Goal: Information Seeking & Learning: Learn about a topic

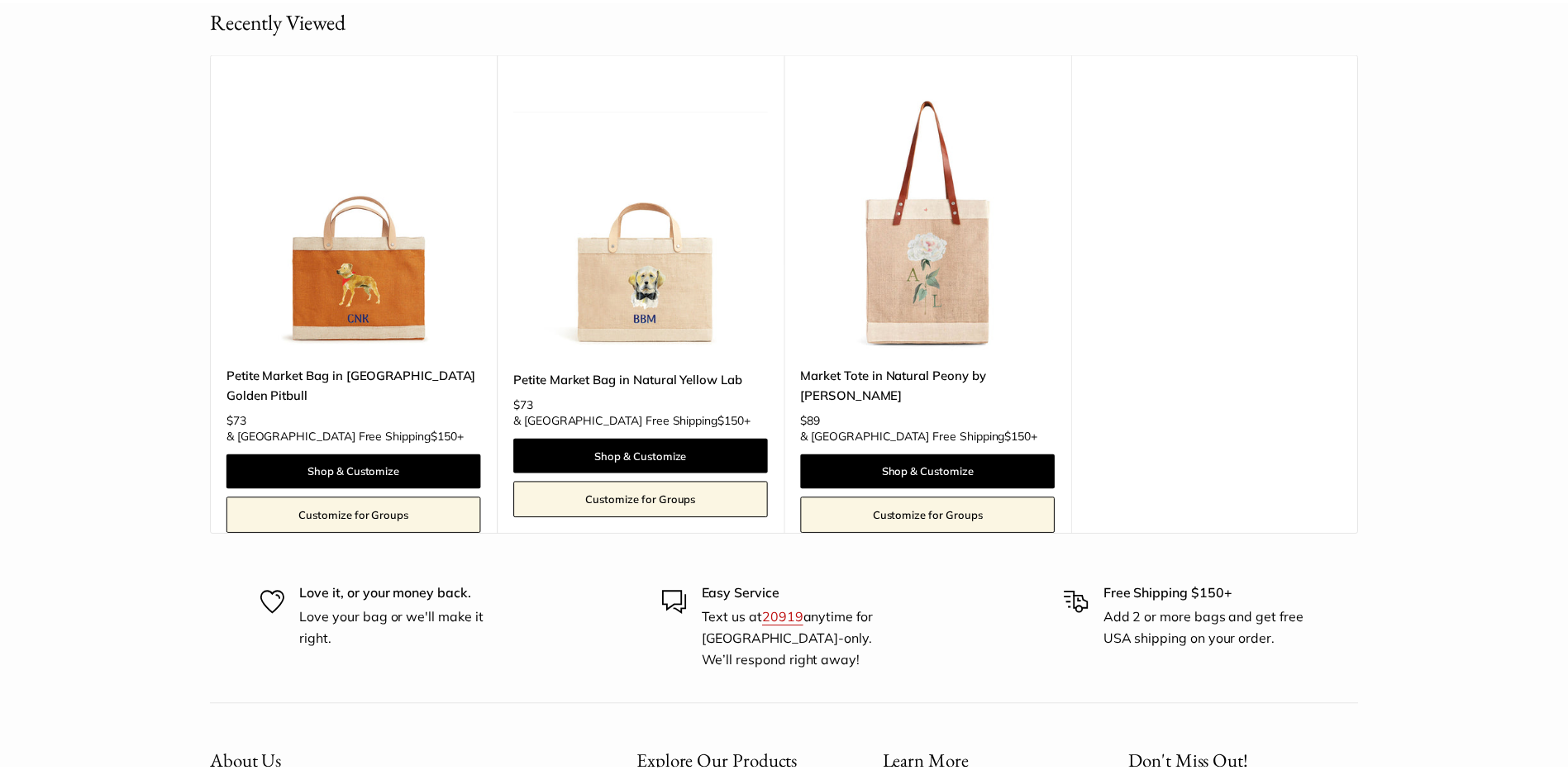
scroll to position [2115, 0]
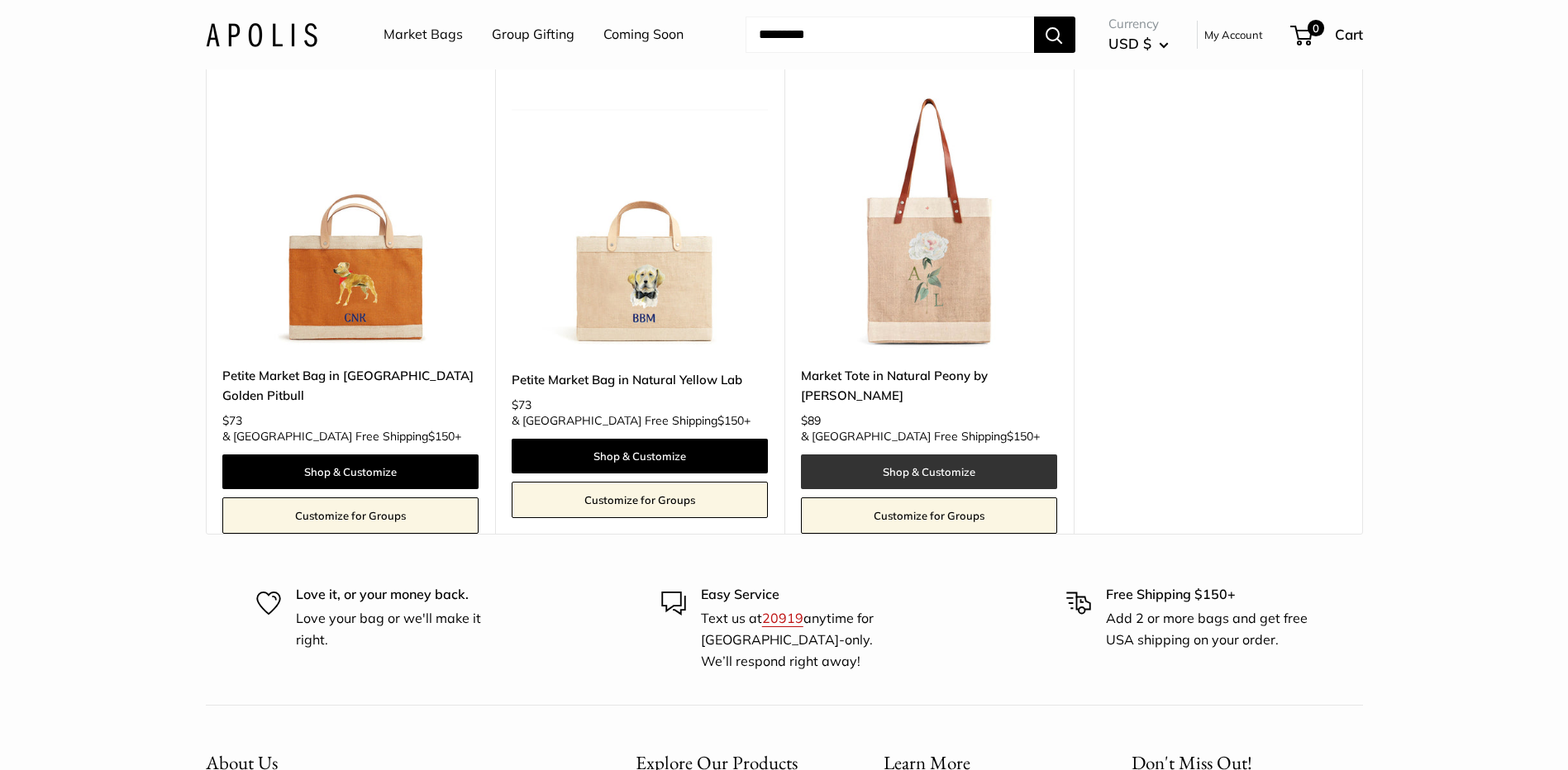
click at [914, 454] on link "Shop & Customize" at bounding box center [930, 471] width 256 height 35
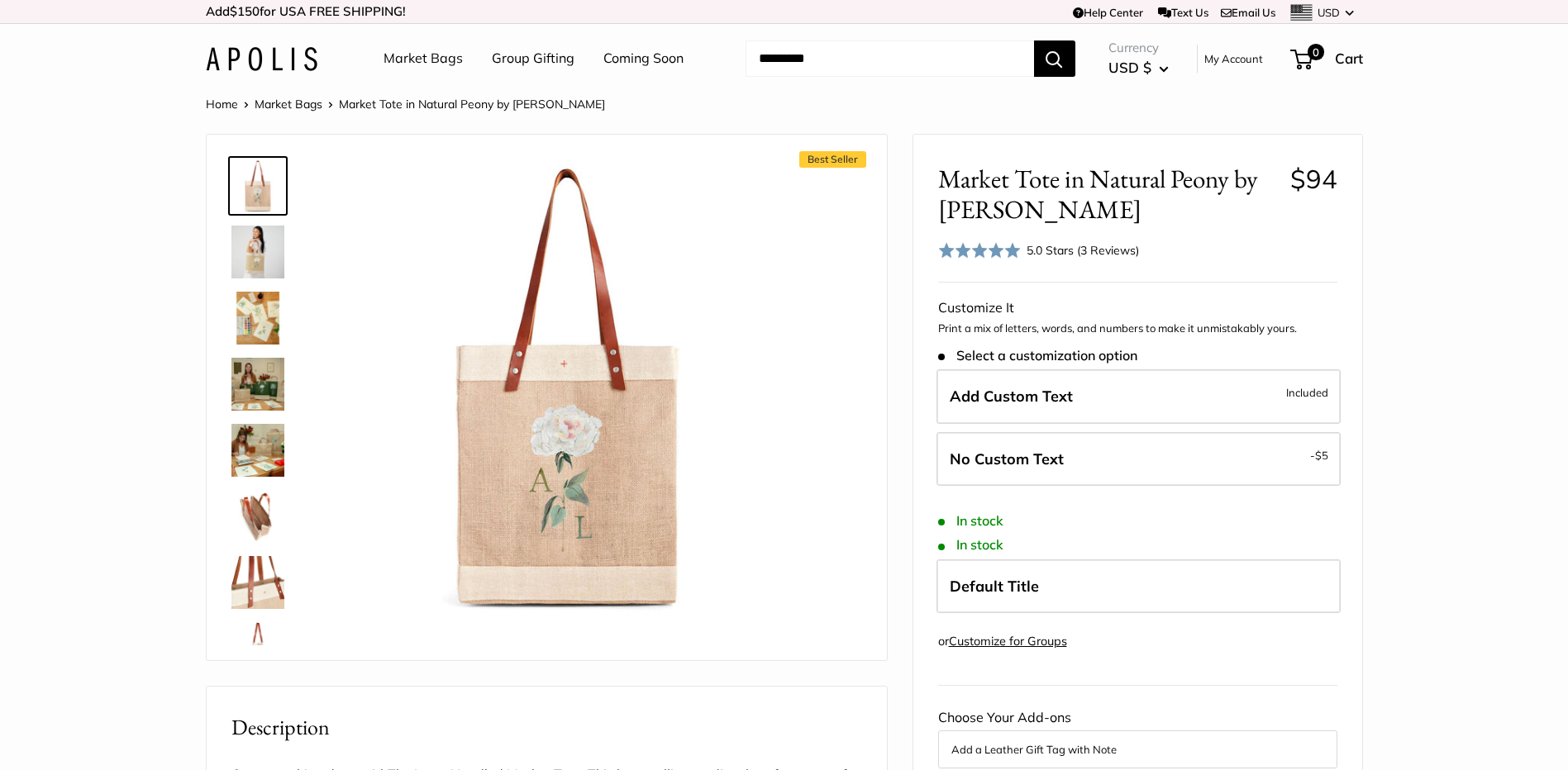
click at [243, 368] on img at bounding box center [258, 384] width 53 height 53
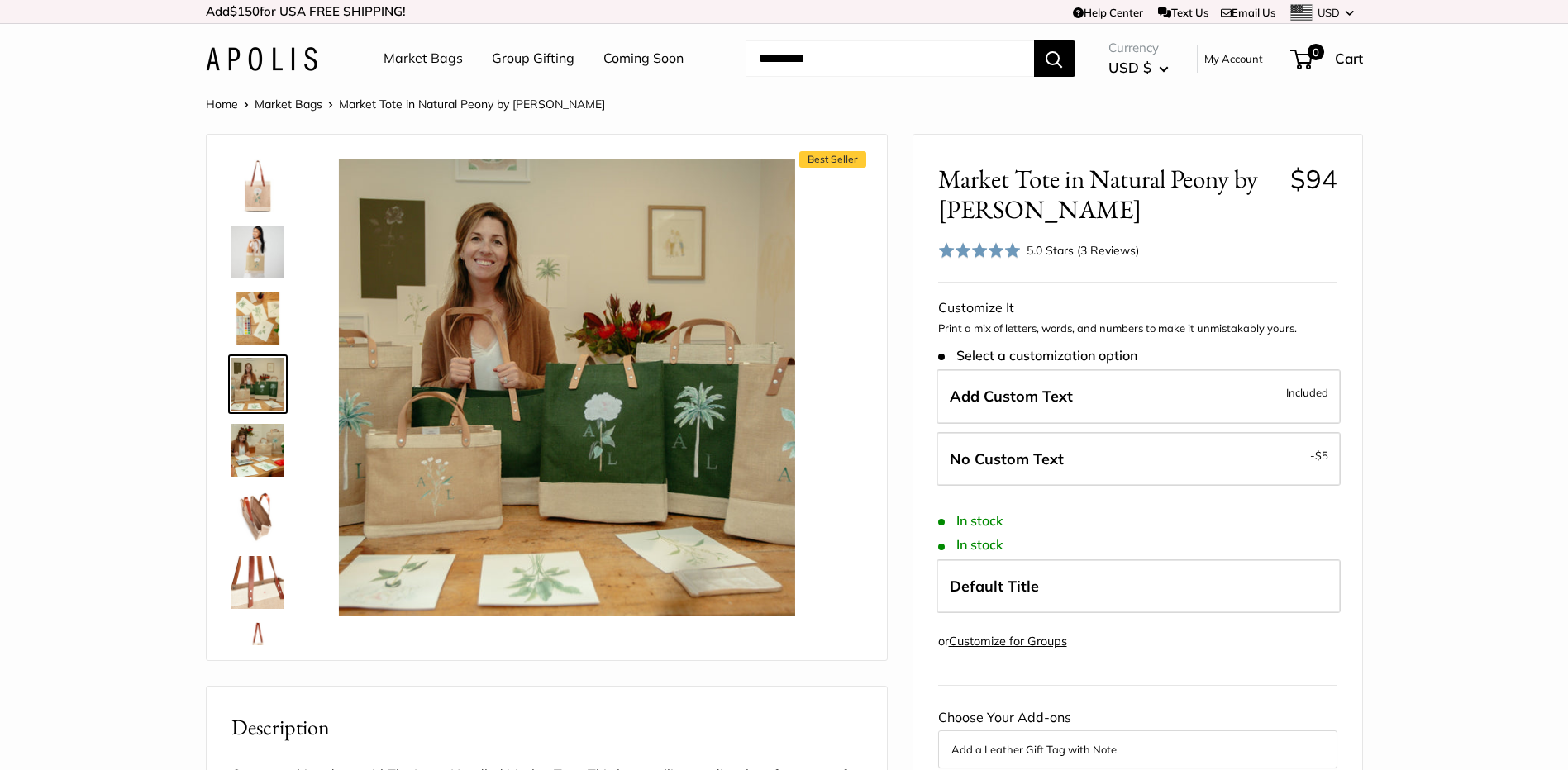
click at [256, 318] on img at bounding box center [258, 319] width 53 height 53
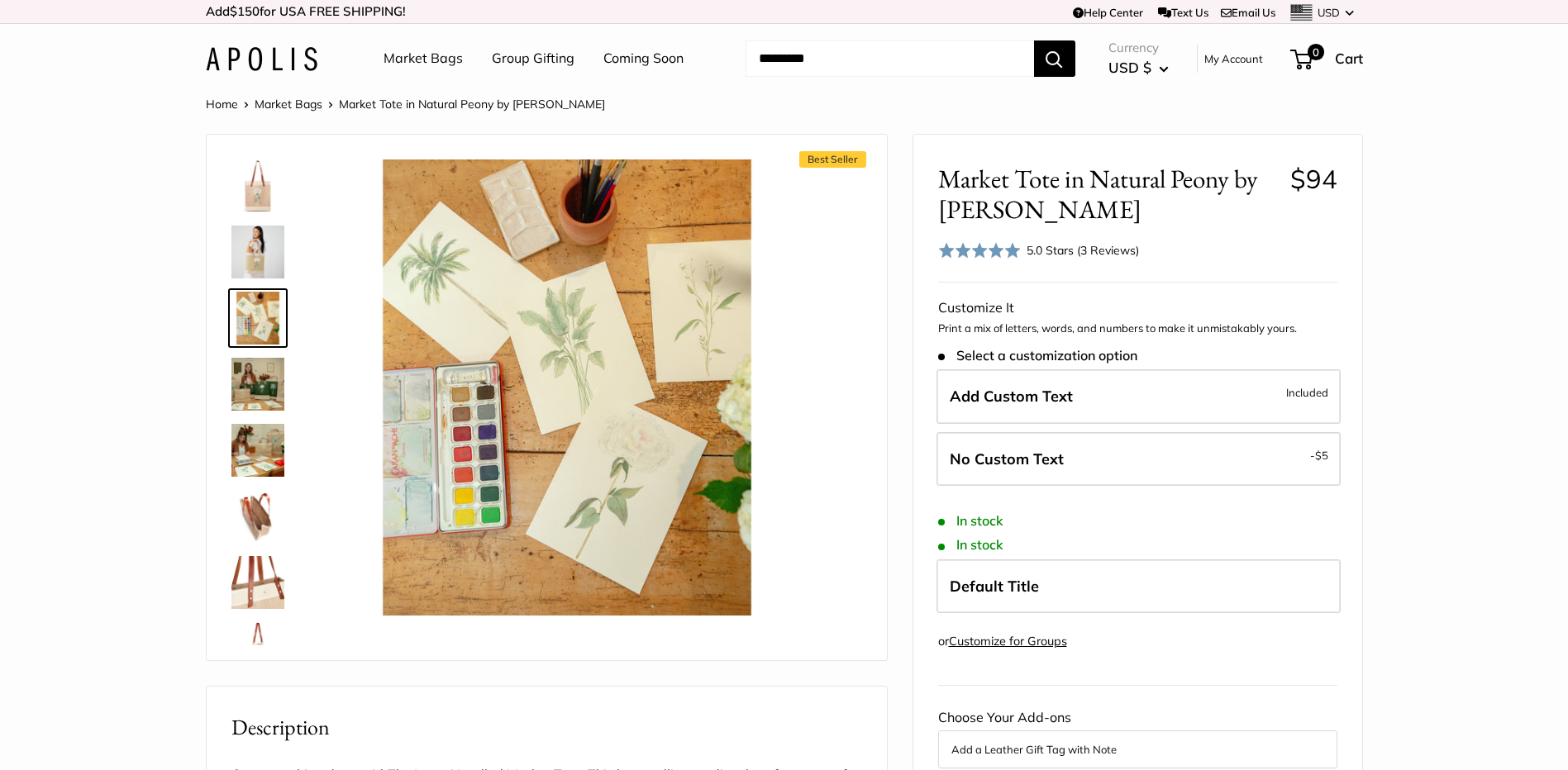
click at [261, 248] on img at bounding box center [258, 252] width 53 height 53
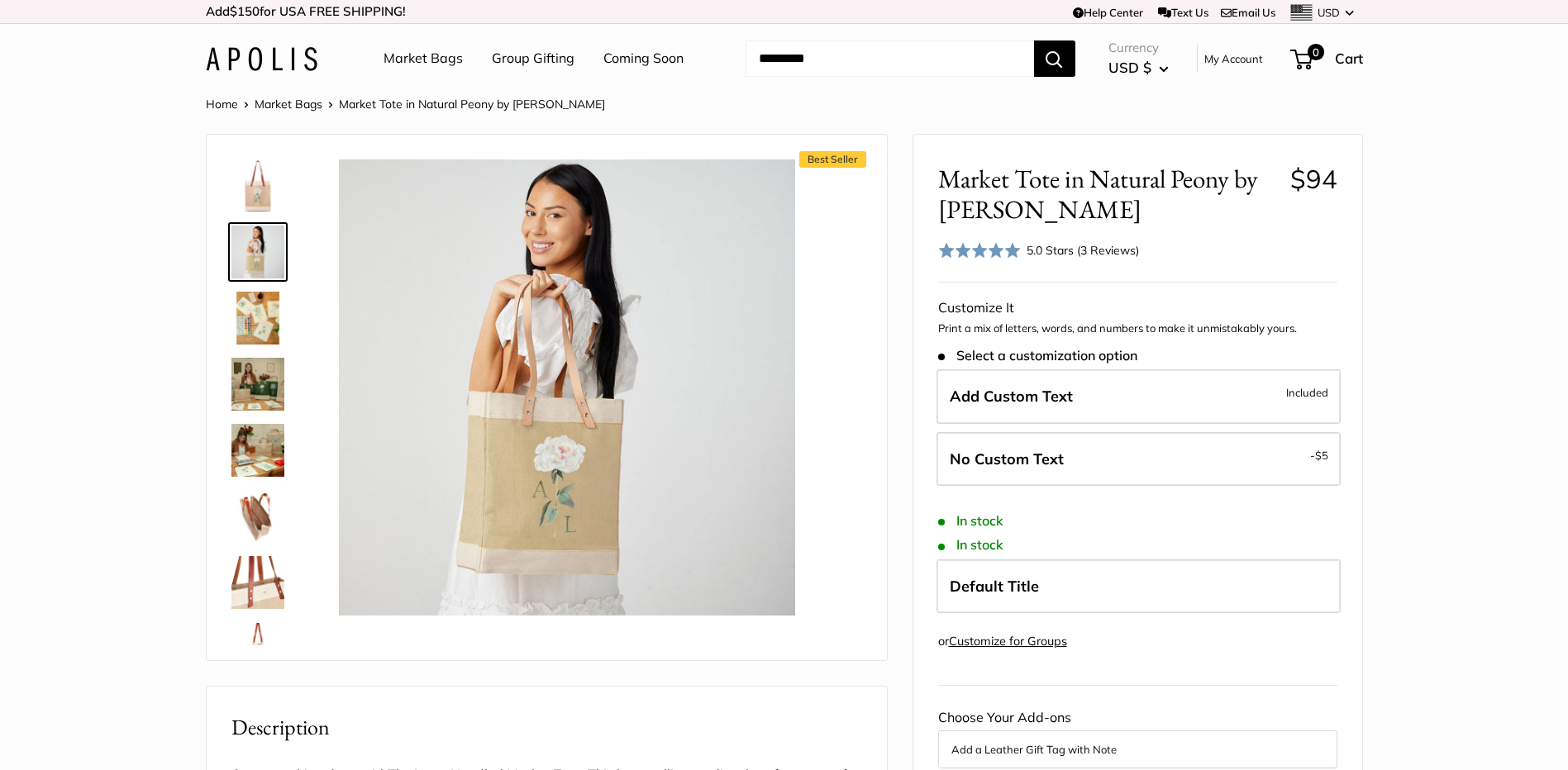
click at [256, 187] on img at bounding box center [258, 186] width 53 height 53
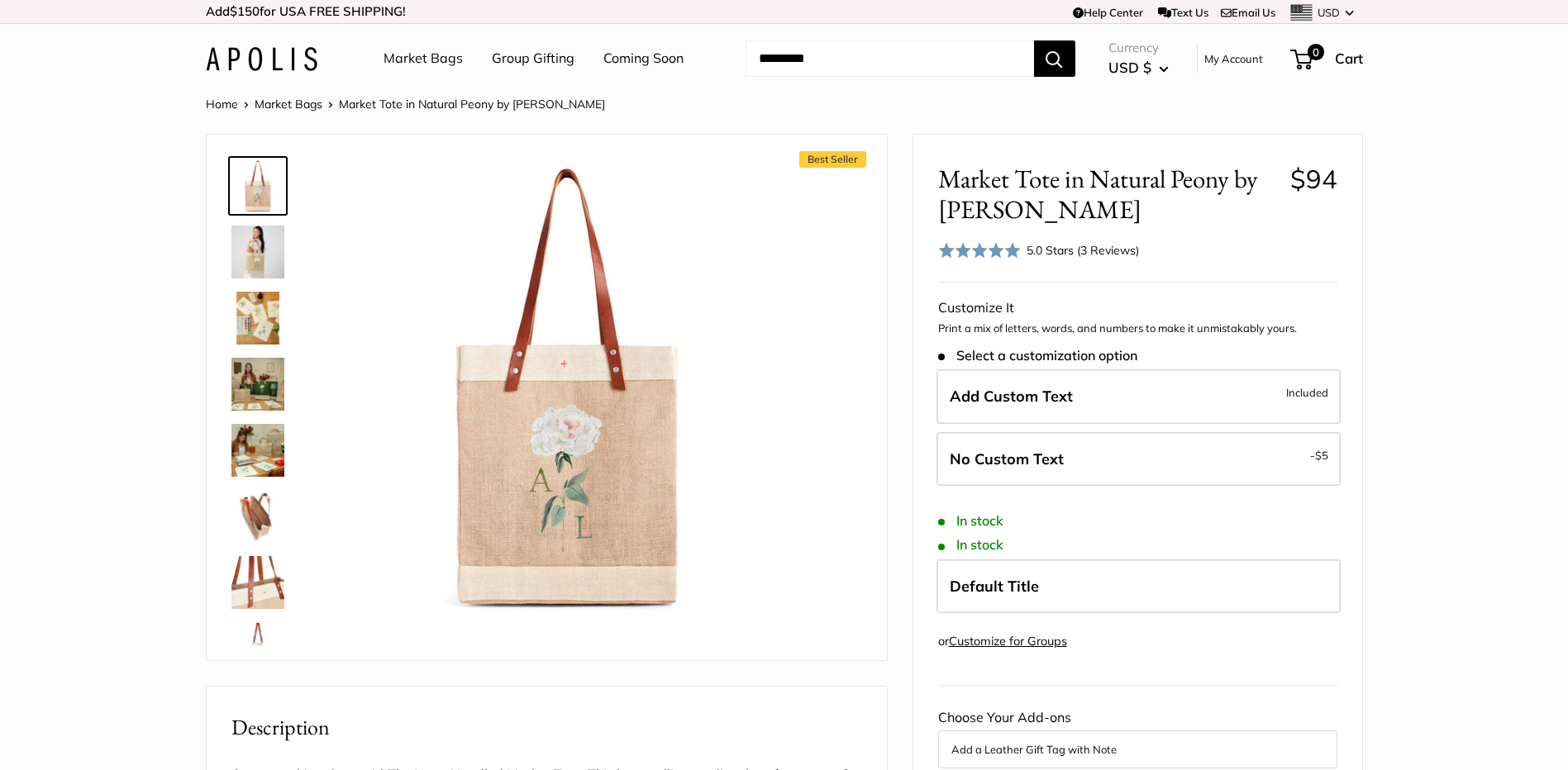
click at [262, 246] on img at bounding box center [258, 252] width 53 height 53
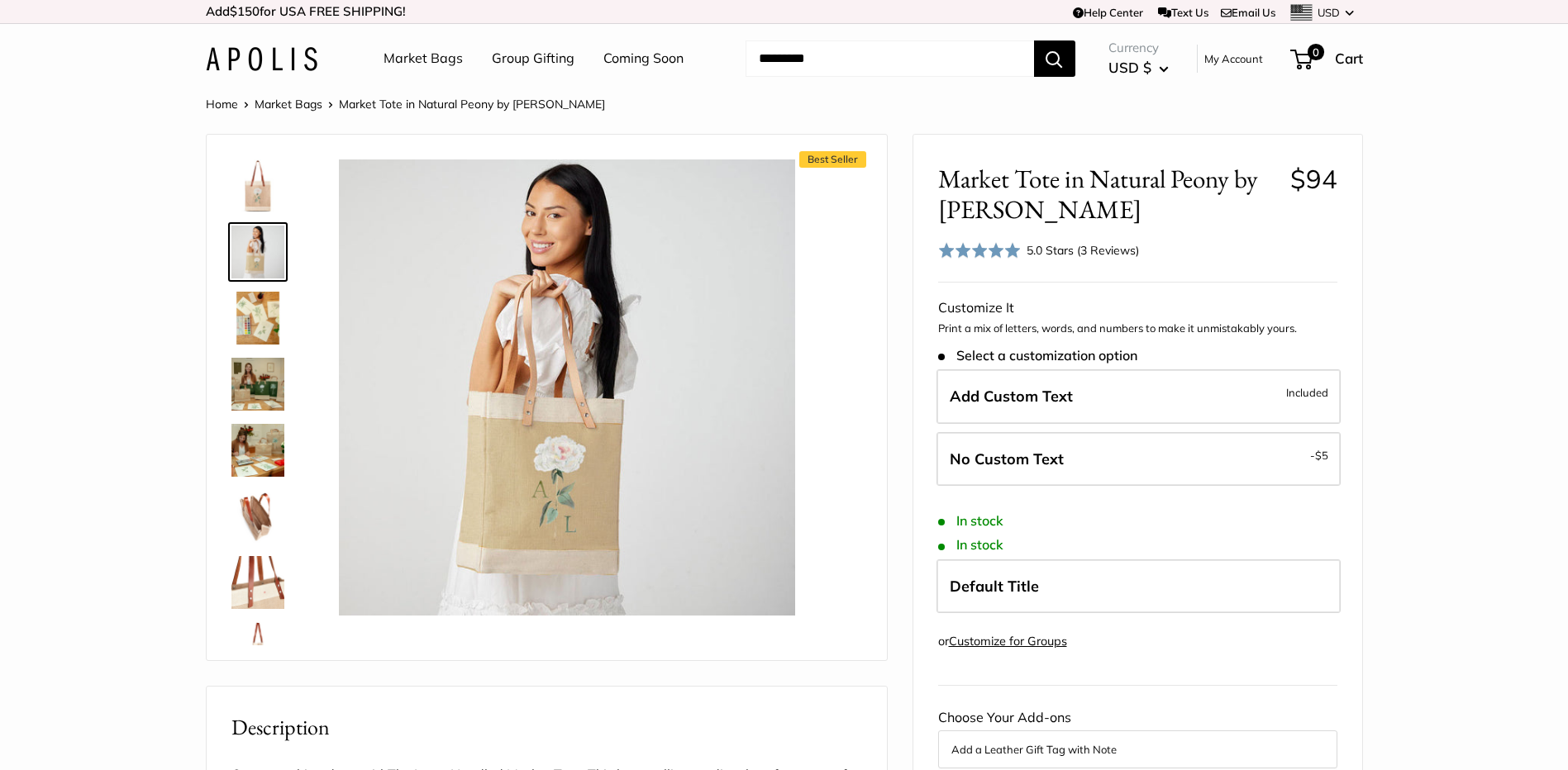
click at [266, 325] on img at bounding box center [258, 319] width 53 height 53
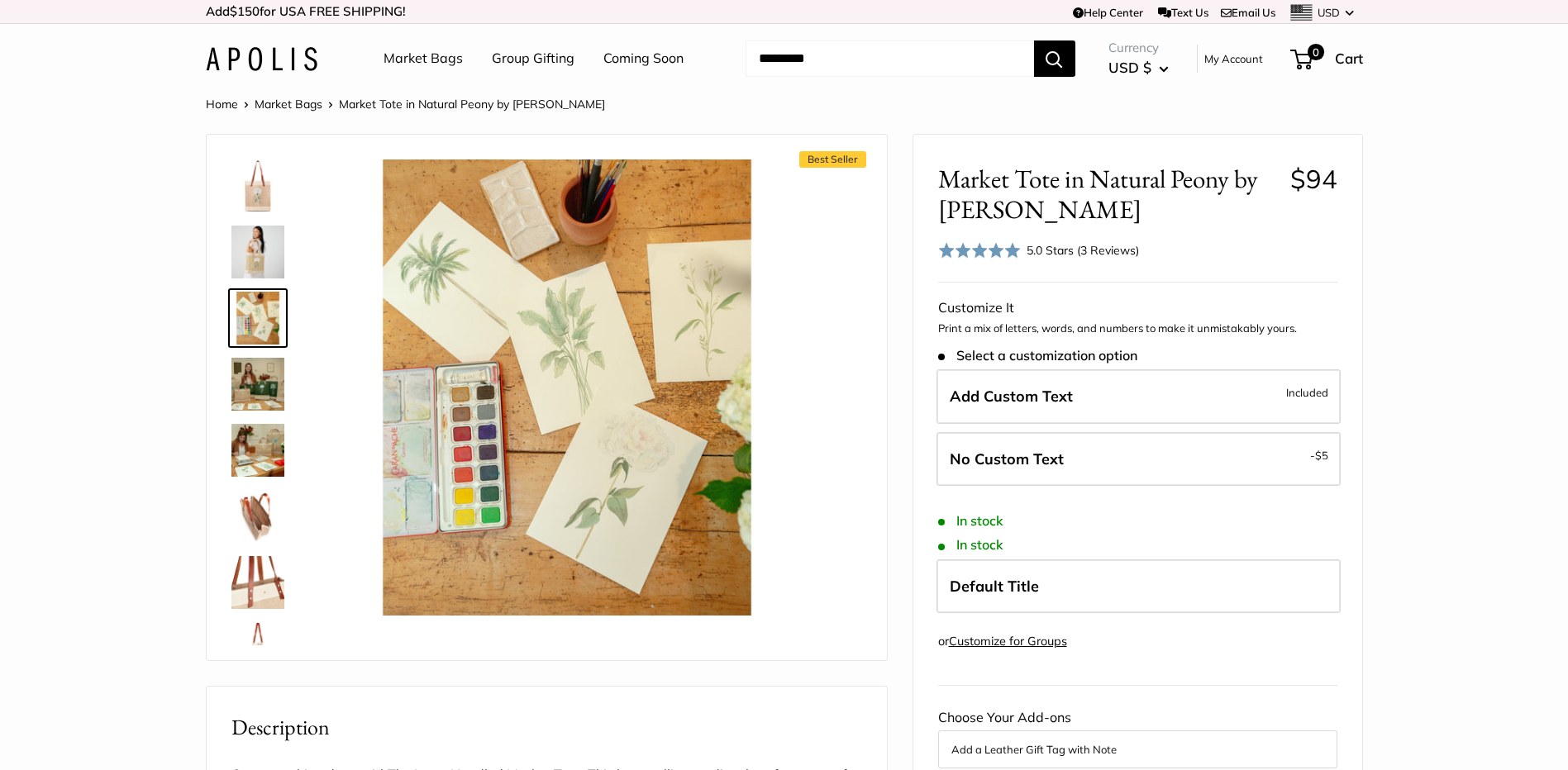
click at [265, 253] on img at bounding box center [258, 252] width 53 height 53
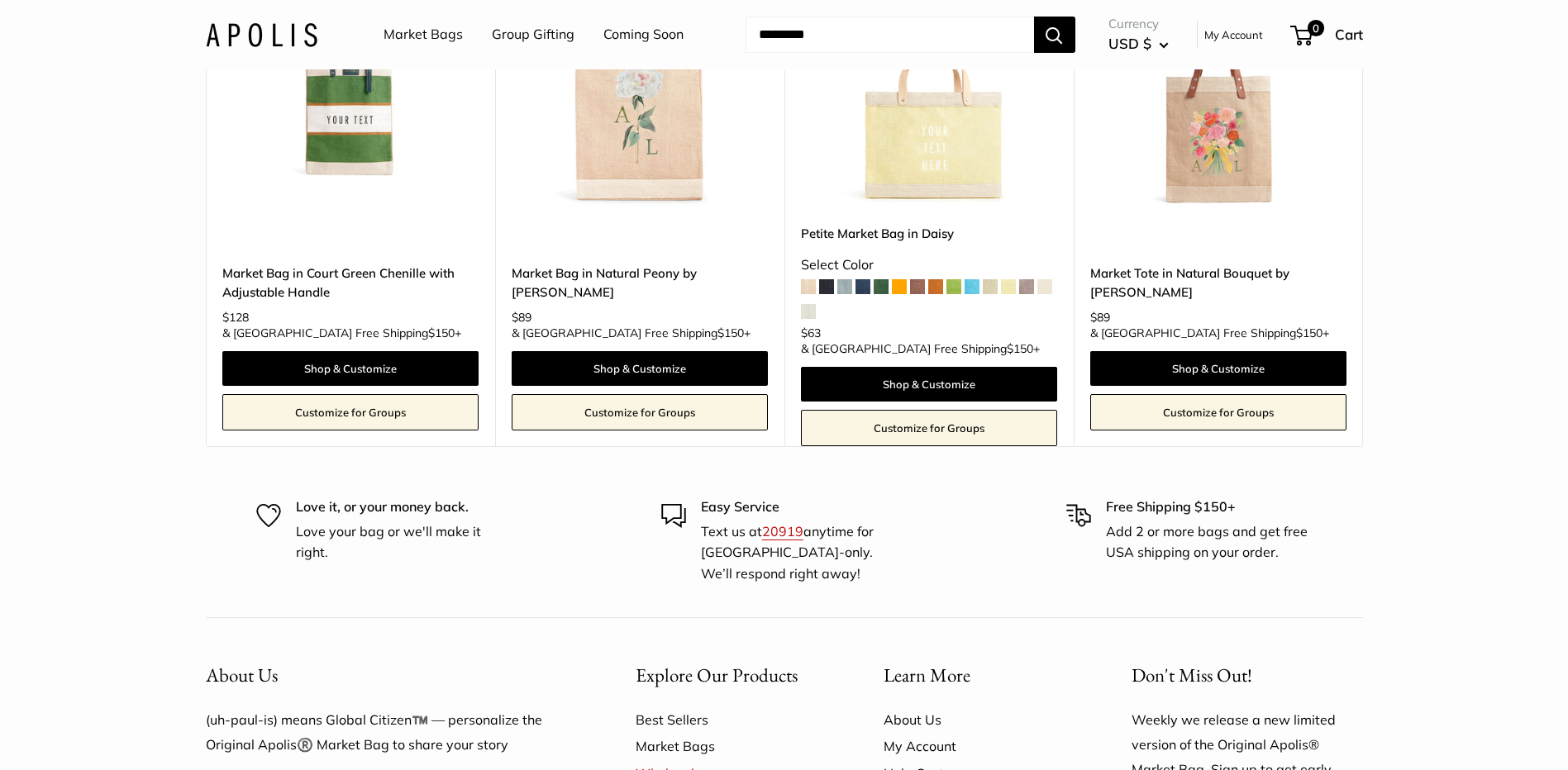
scroll to position [4264, 0]
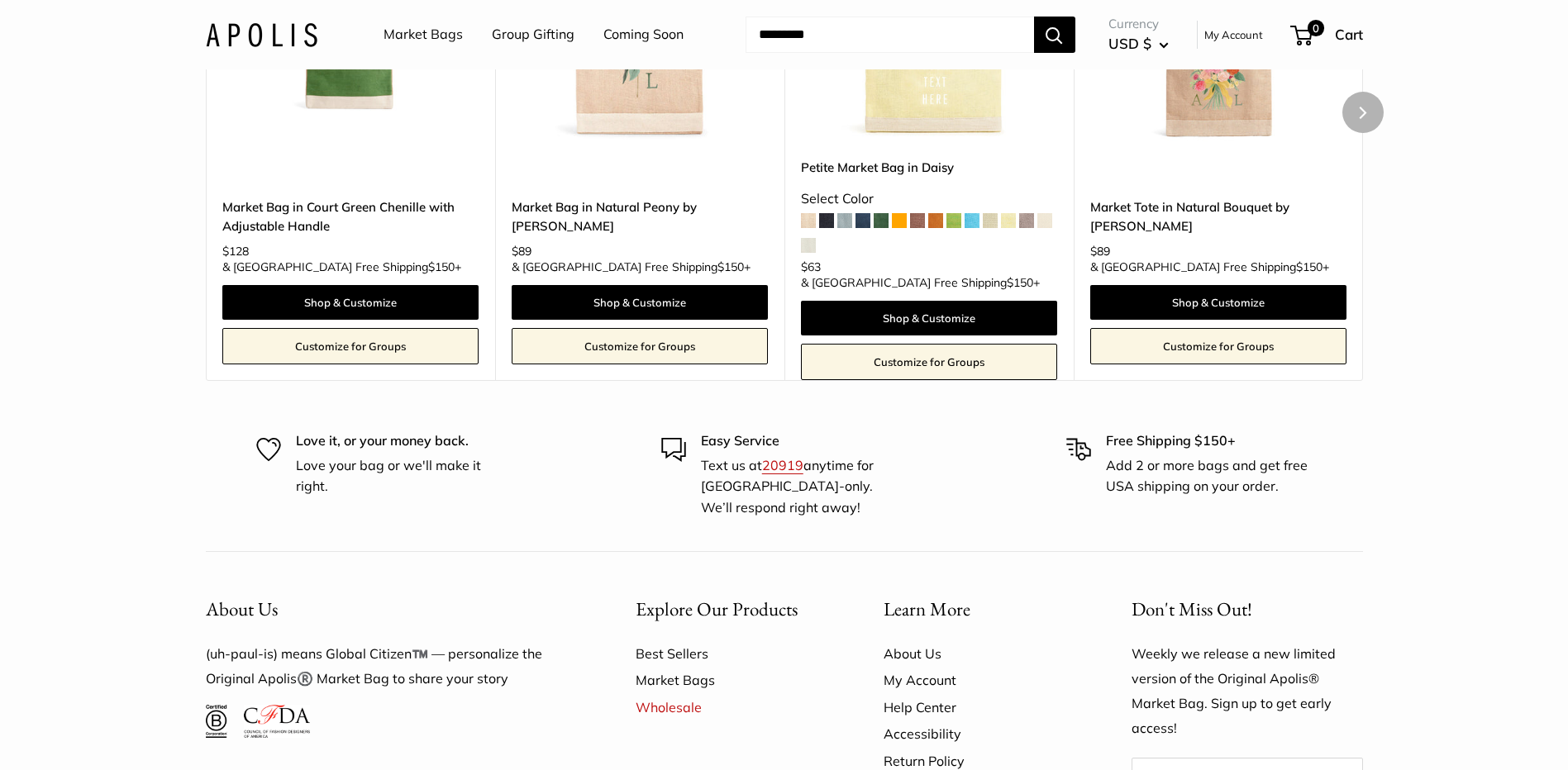
click at [0, 0] on img at bounding box center [0, 0] width 0 height 0
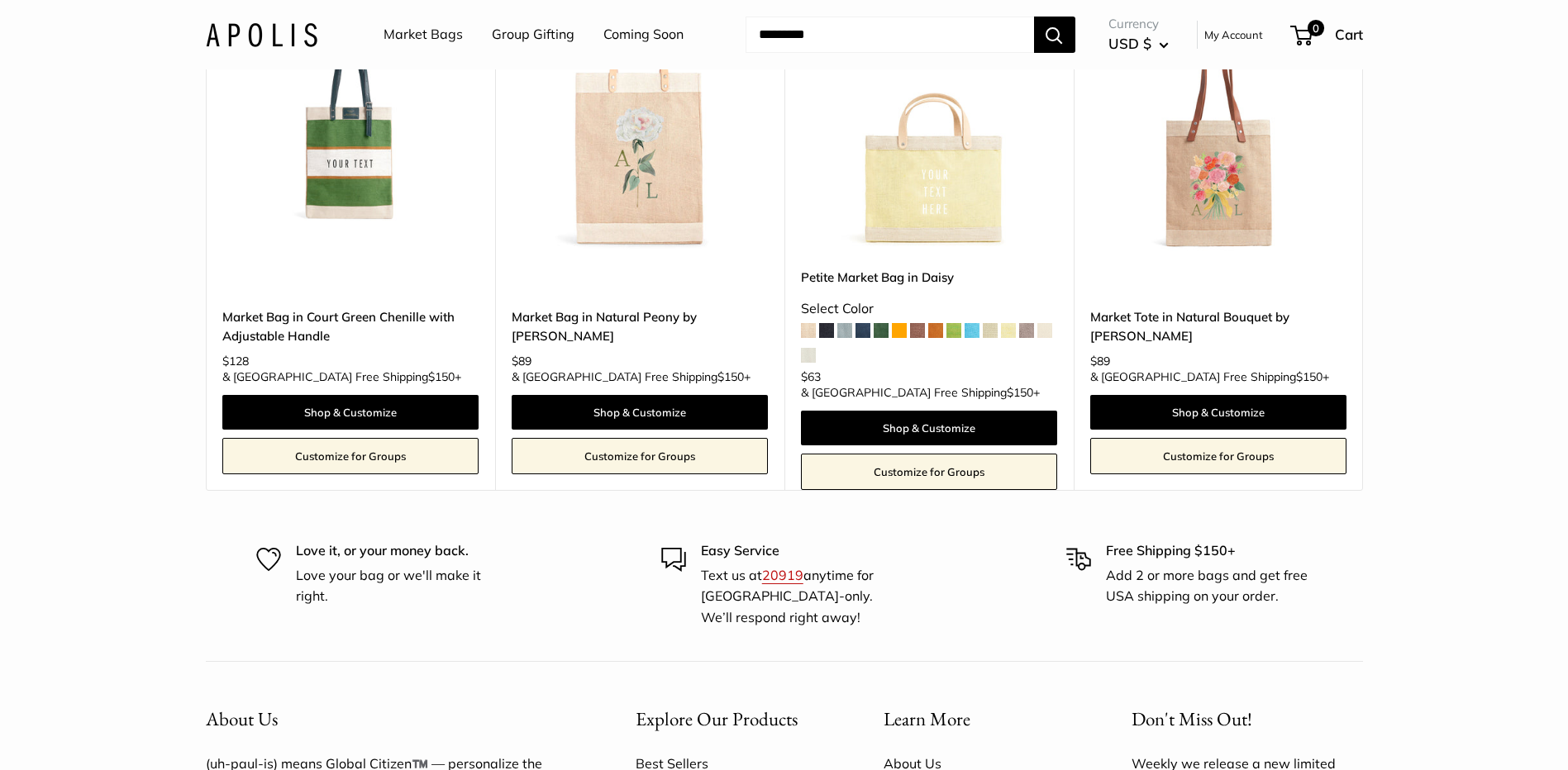
scroll to position [4077, 0]
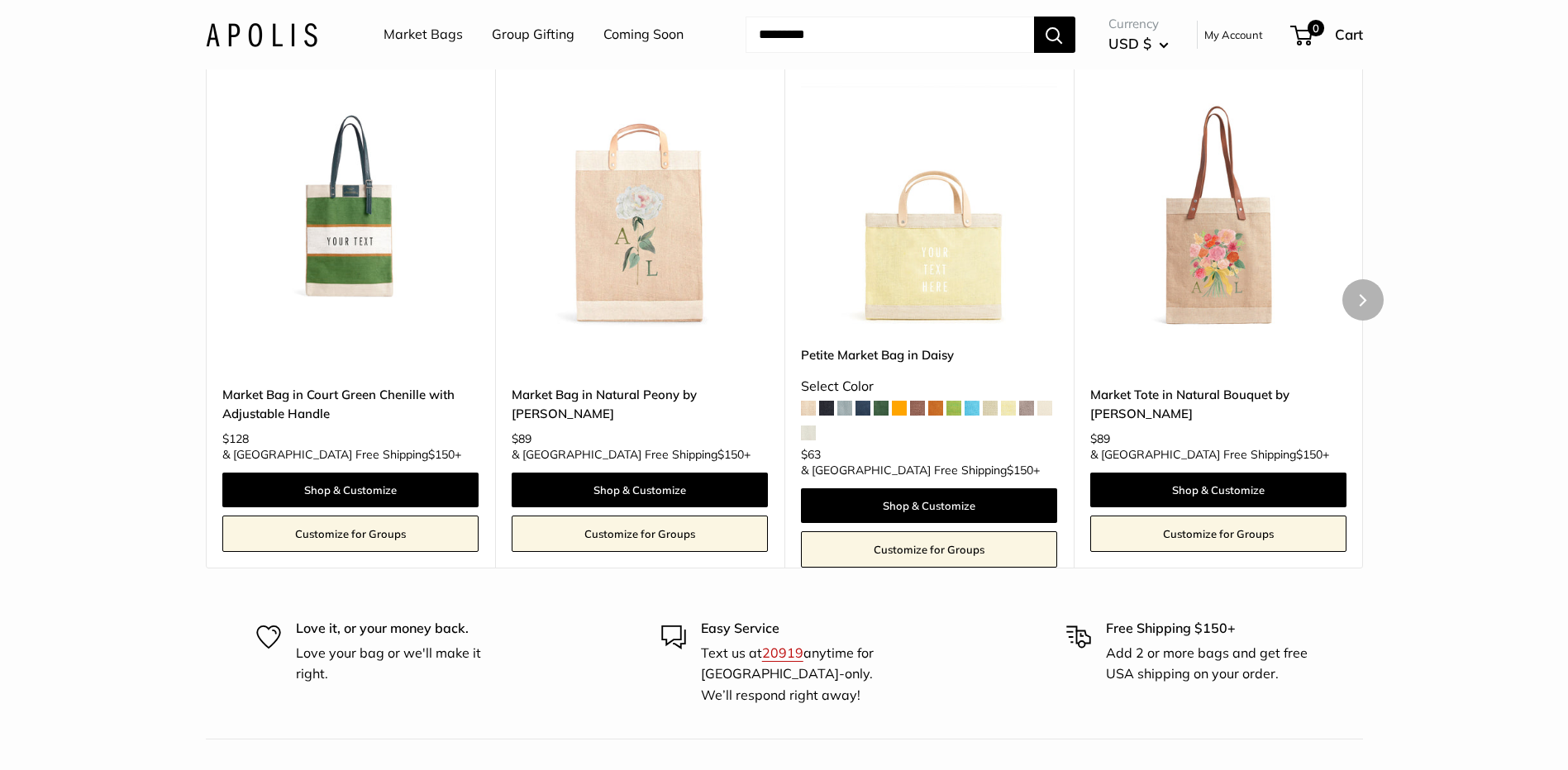
click at [0, 0] on img at bounding box center [0, 0] width 0 height 0
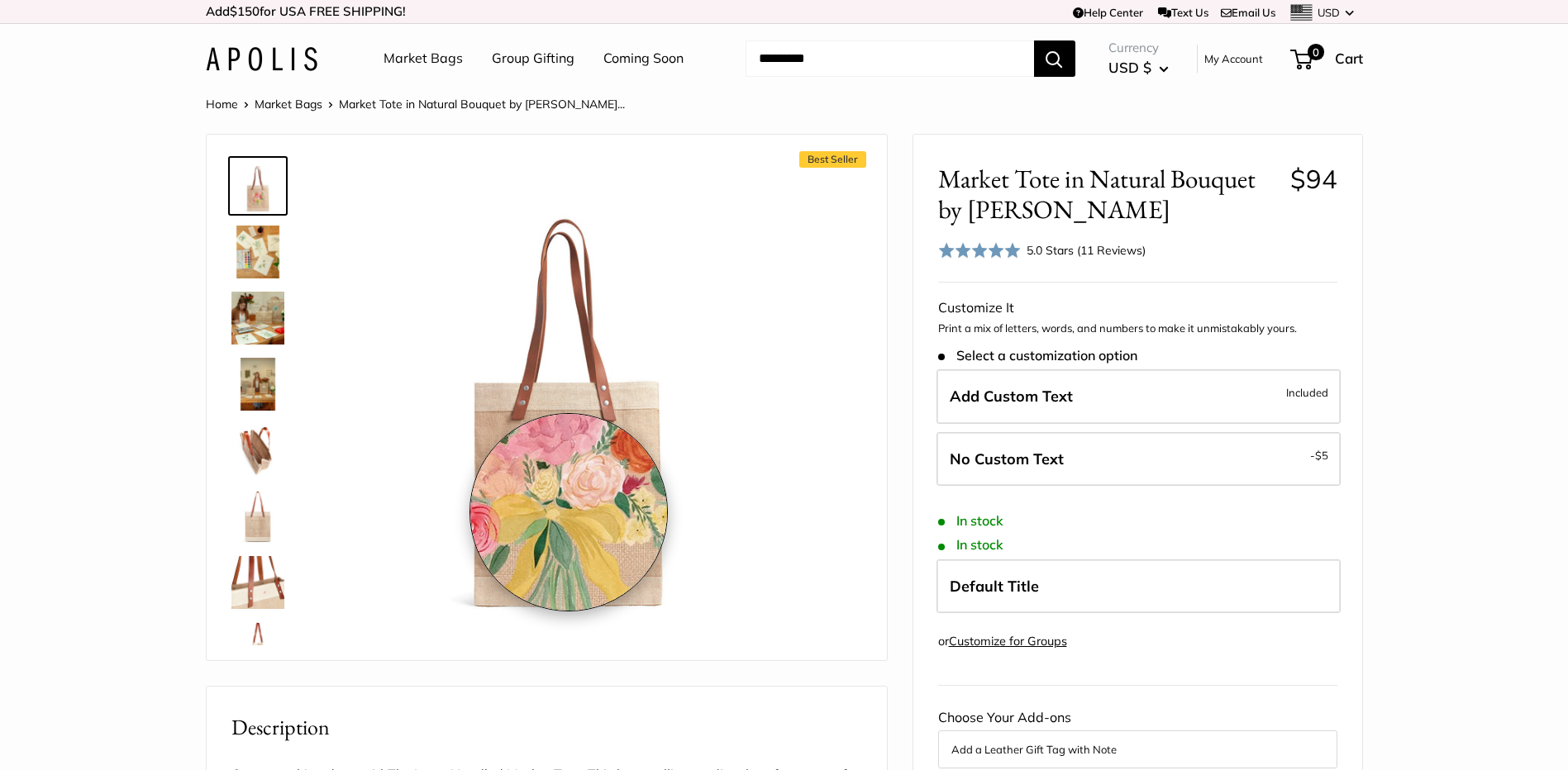
click at [569, 512] on img at bounding box center [566, 387] width 456 height 456
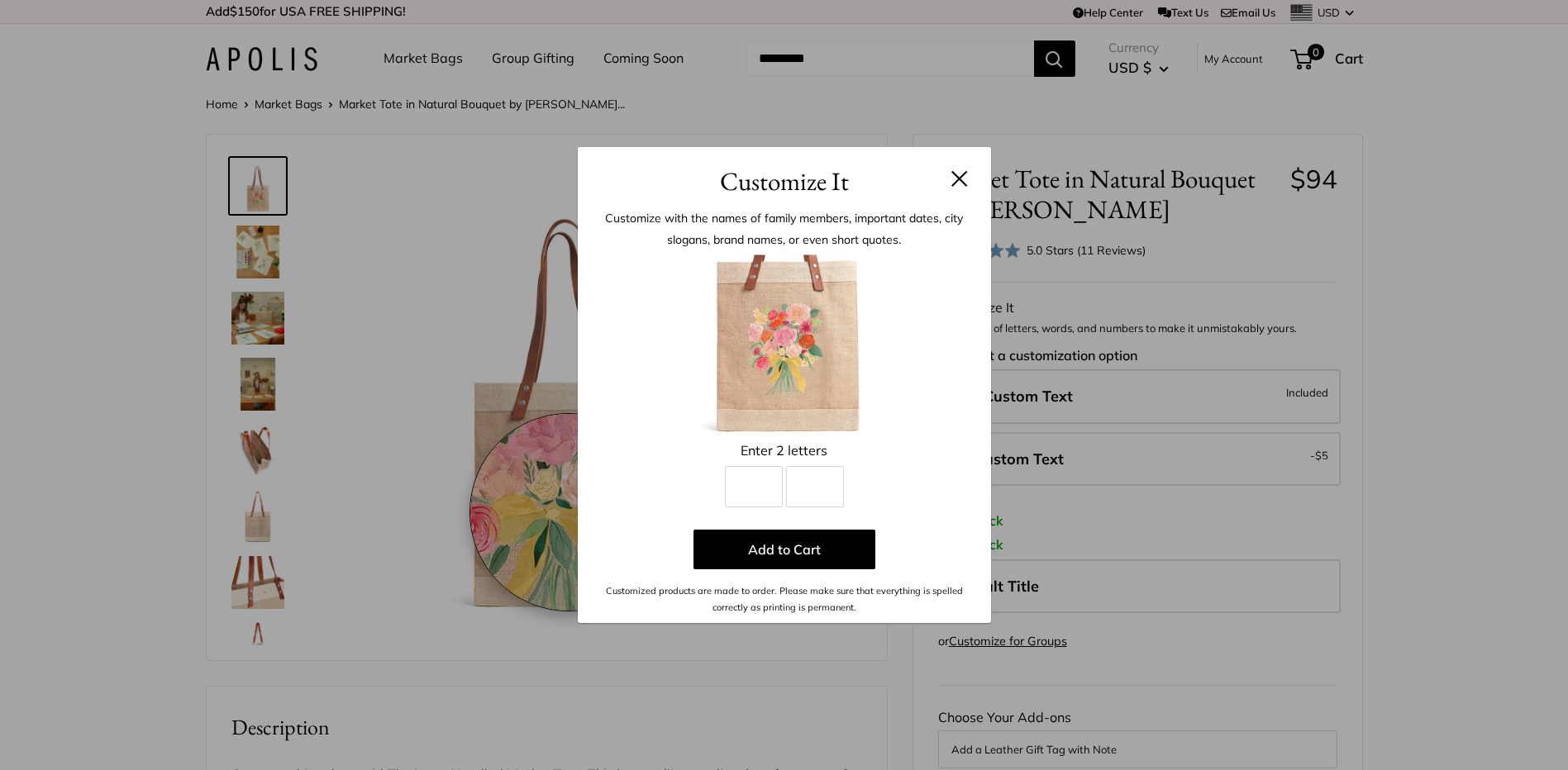
scroll to position [164, 0]
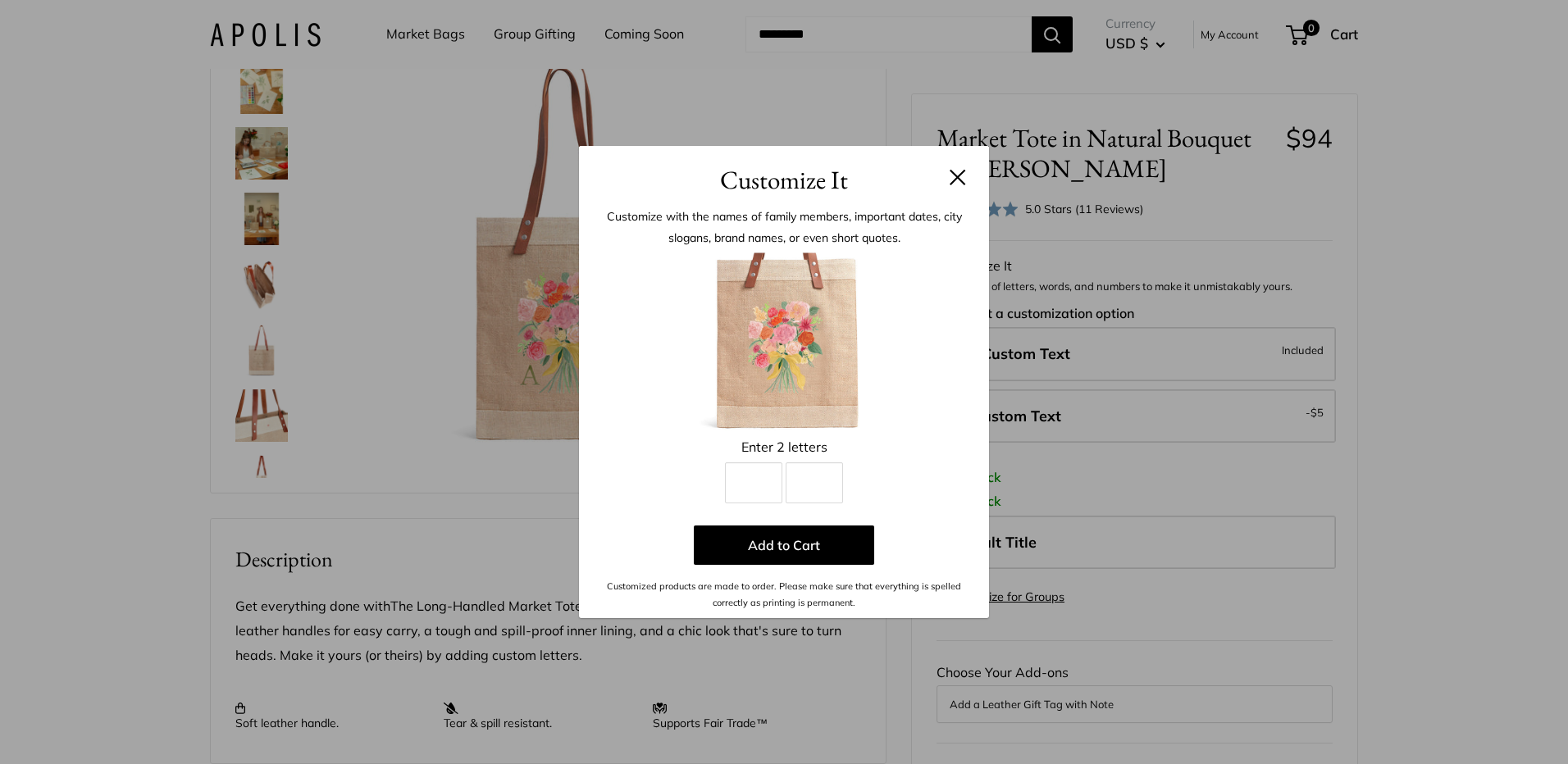
click at [959, 173] on button at bounding box center [957, 177] width 16 height 16
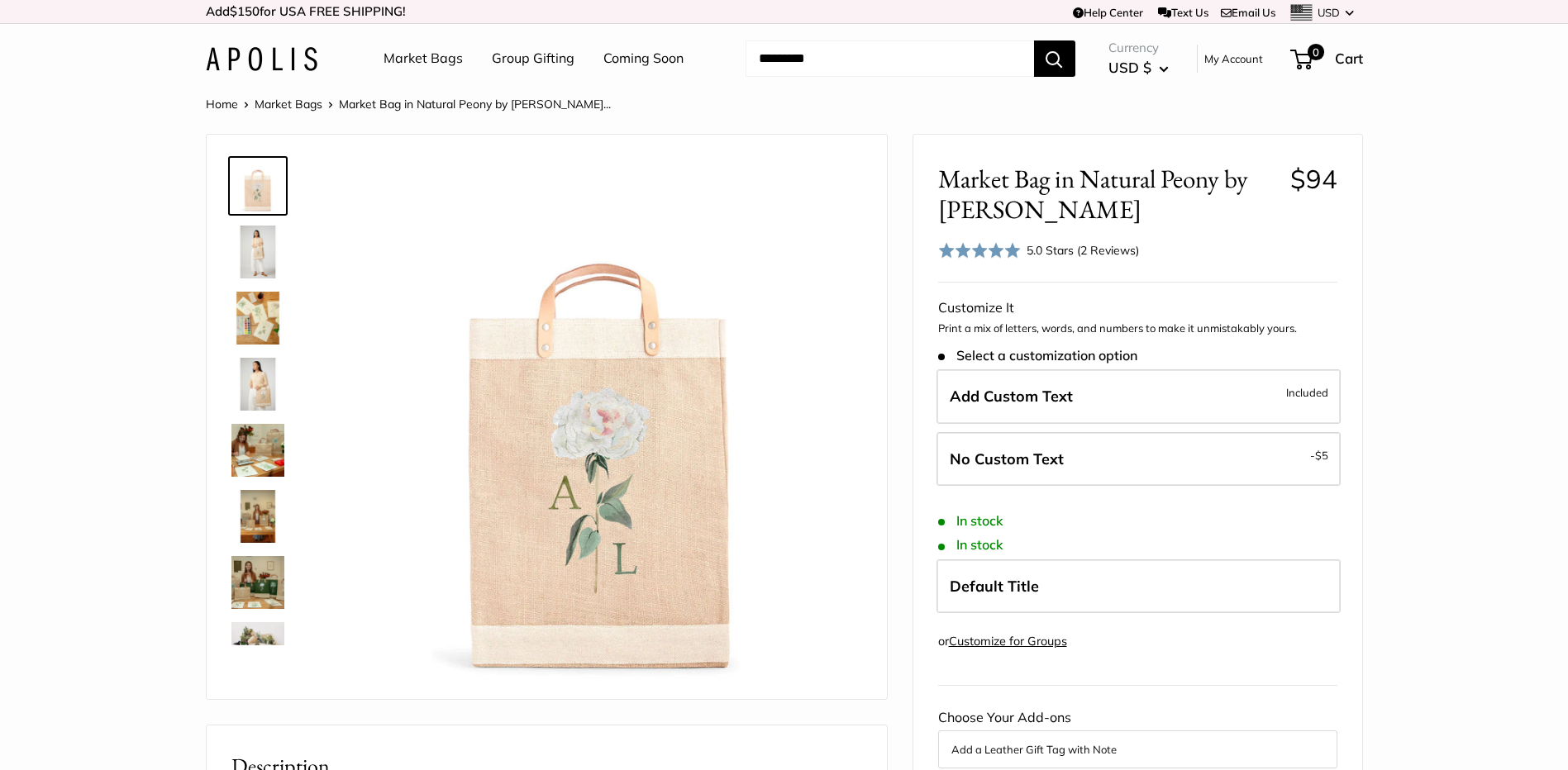
click at [437, 54] on link "Market Bags" at bounding box center [423, 59] width 80 height 25
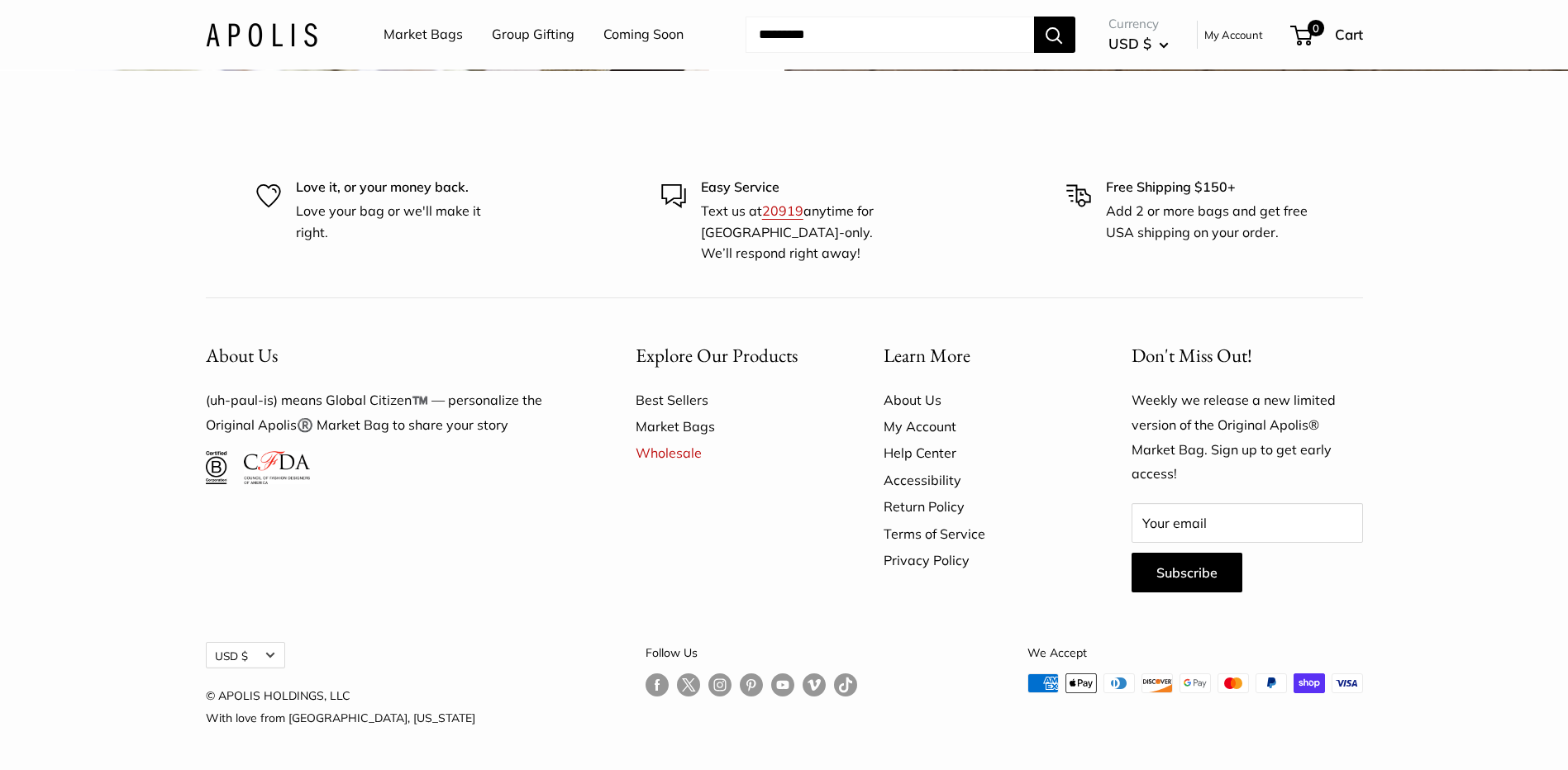
scroll to position [4938, 0]
click at [426, 30] on link "Market Bags" at bounding box center [423, 35] width 80 height 25
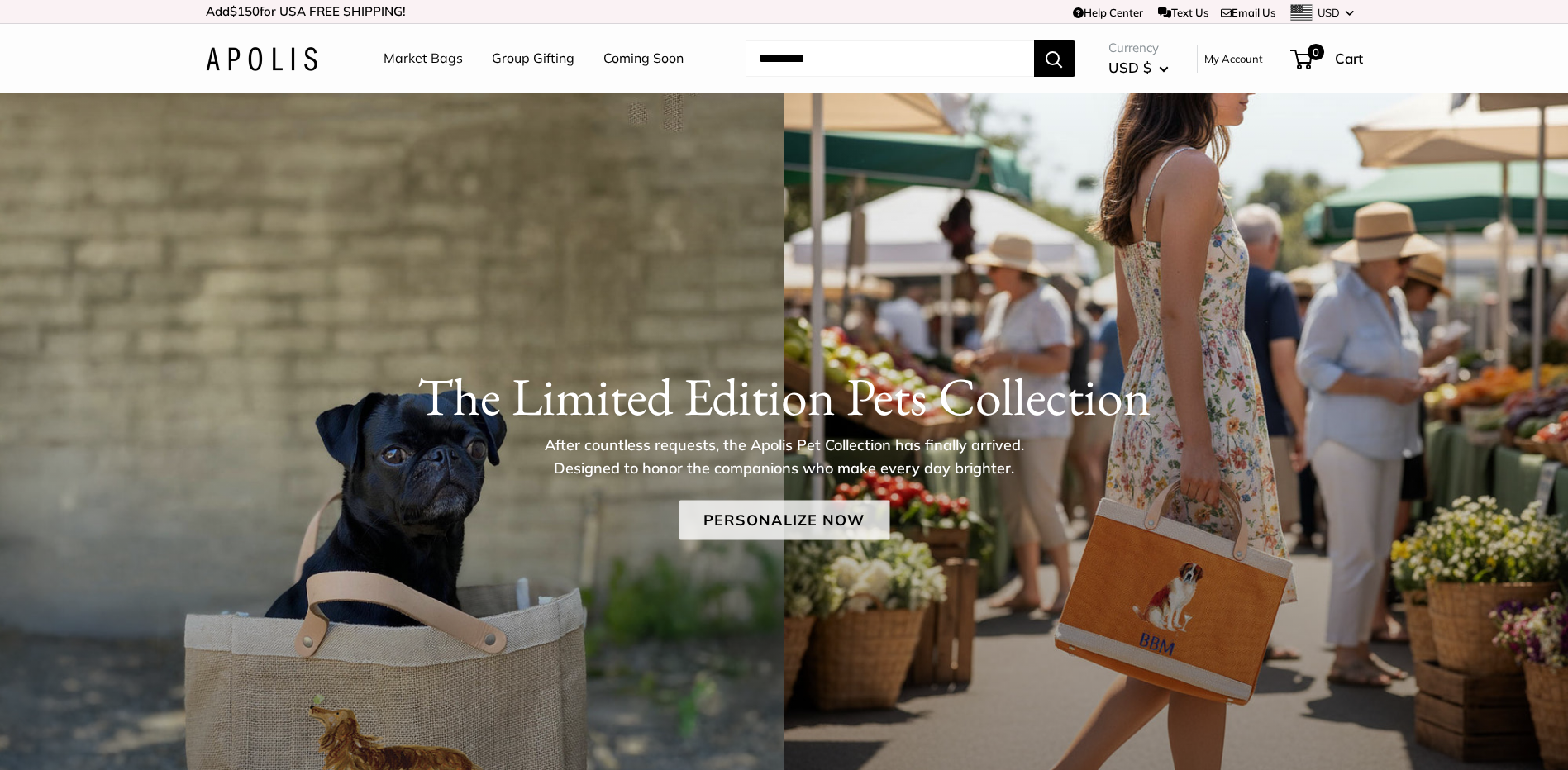
click at [795, 517] on link "Personalize Now" at bounding box center [784, 520] width 211 height 40
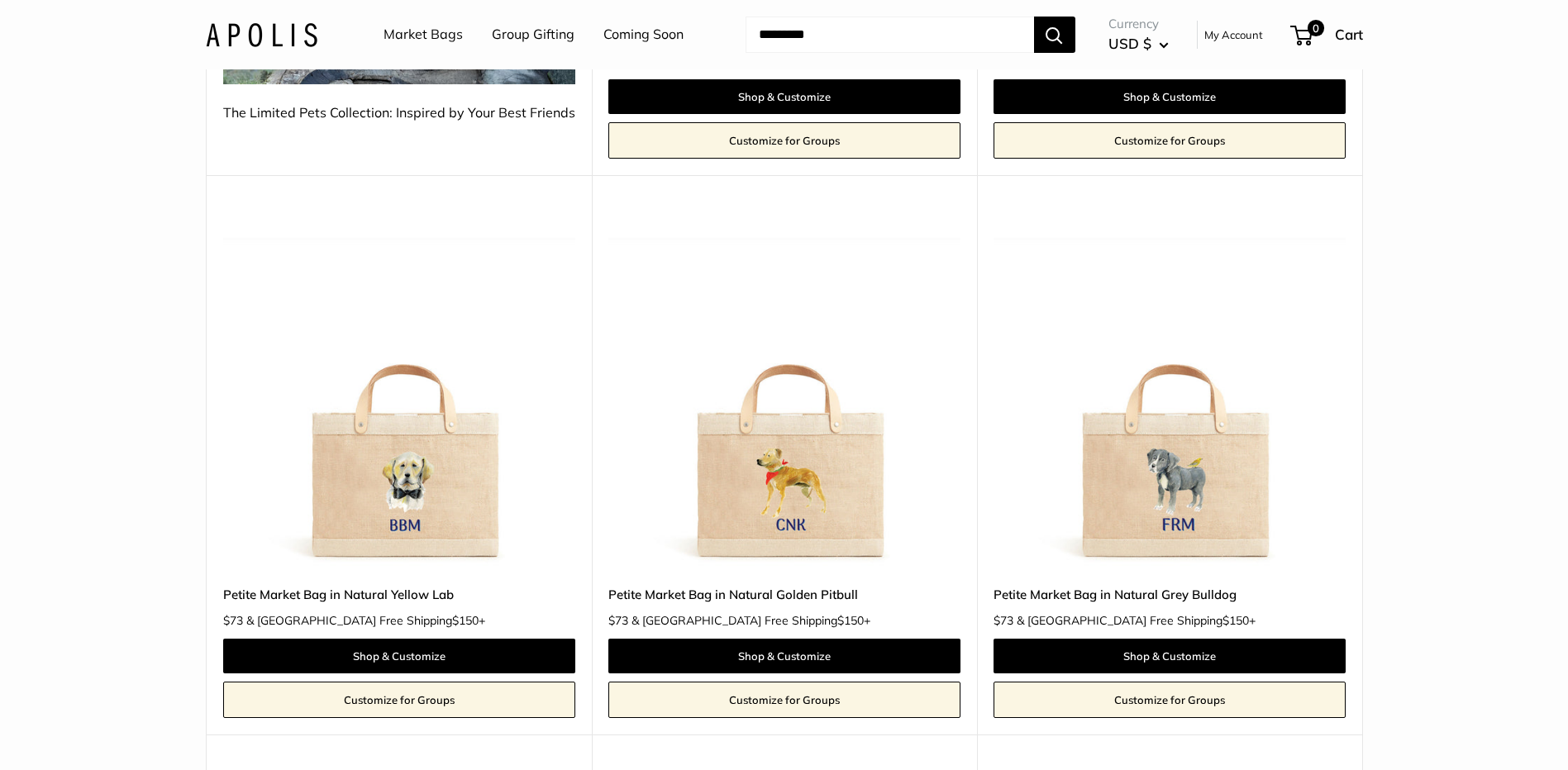
scroll to position [706, 0]
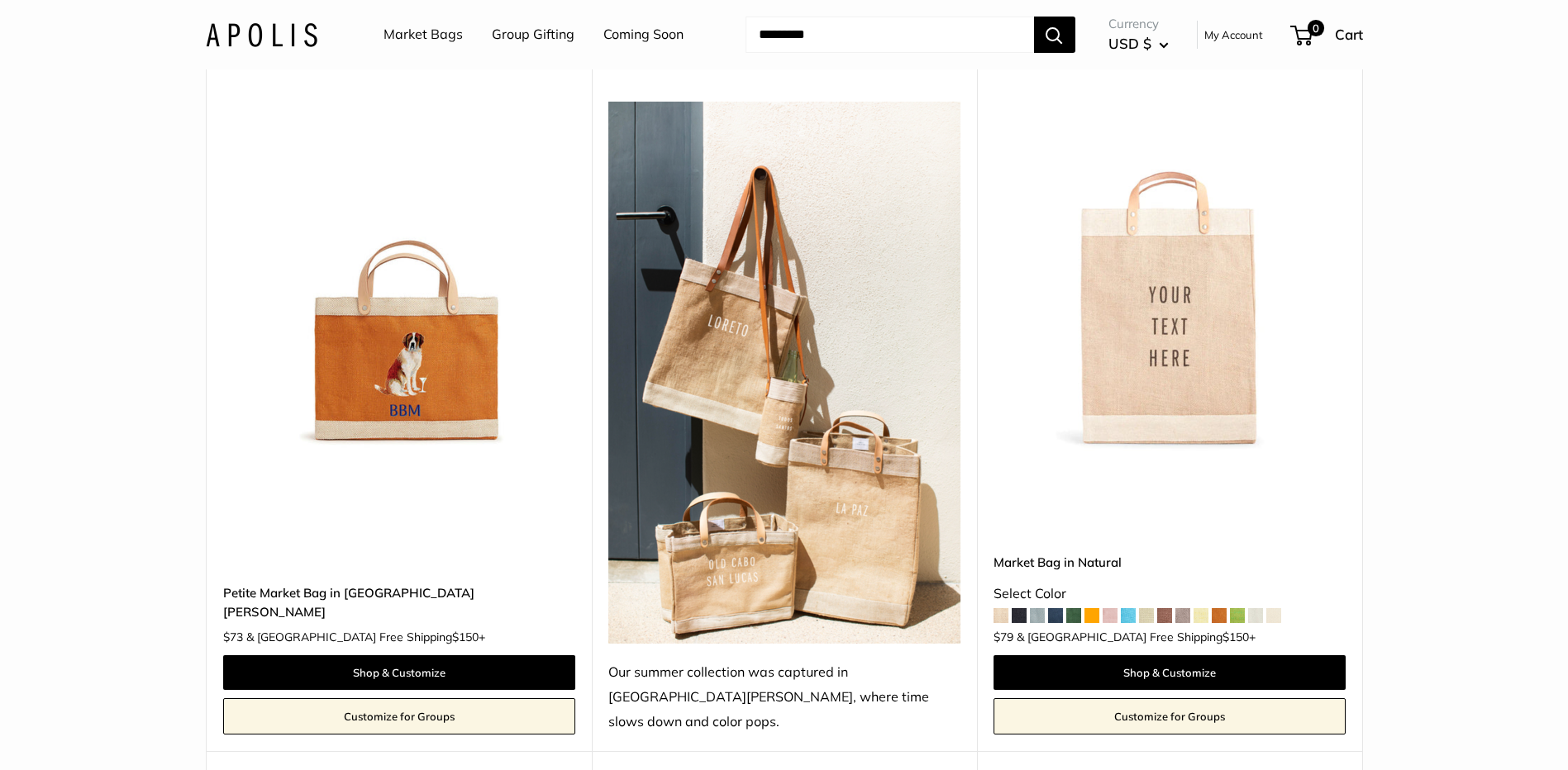
scroll to position [3031, 0]
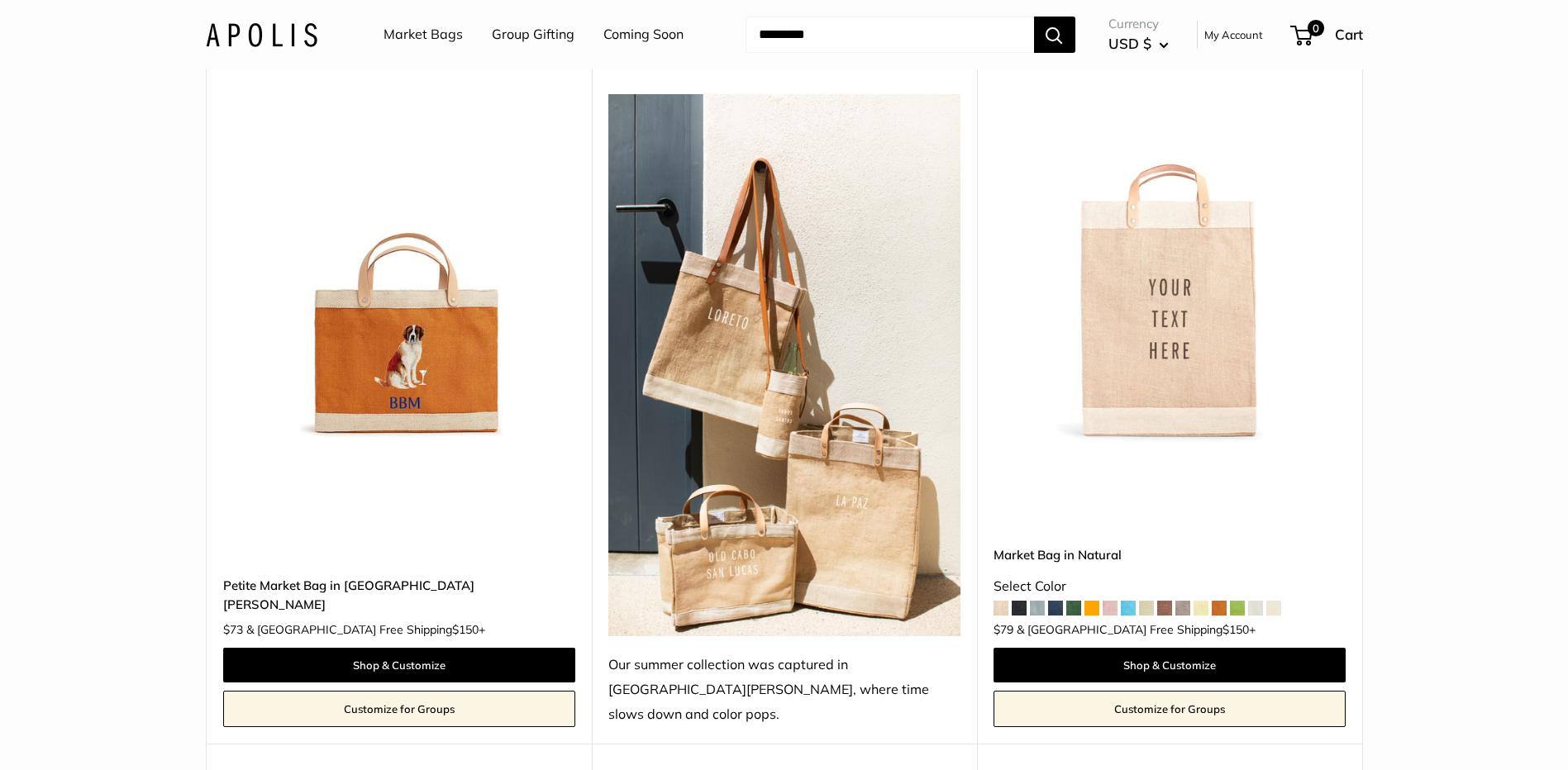
click at [1091, 601] on span at bounding box center [1093, 609] width 15 height 15
click at [633, 29] on link "Coming Soon" at bounding box center [643, 35] width 81 height 25
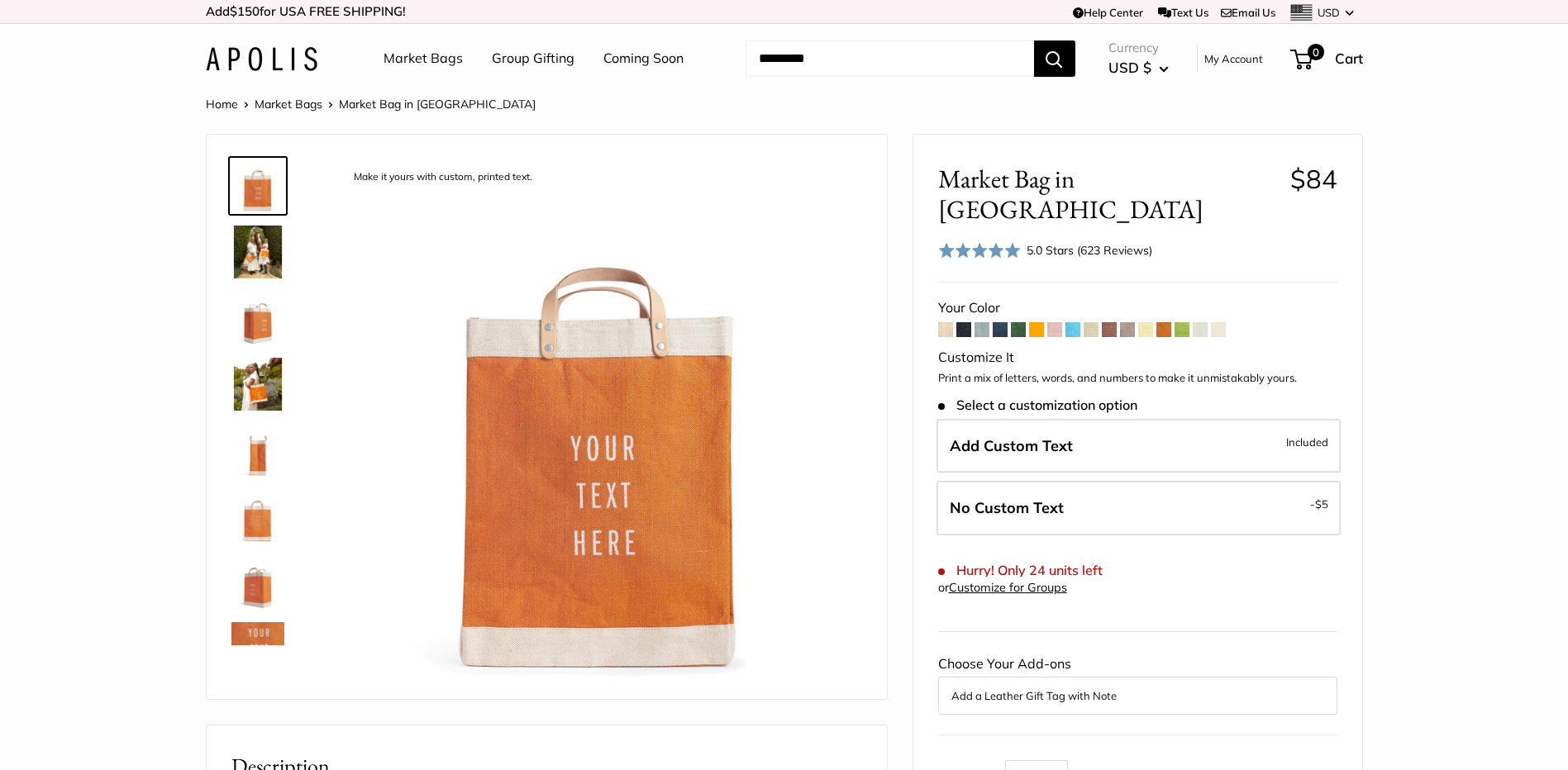
click at [248, 255] on img at bounding box center [258, 252] width 53 height 53
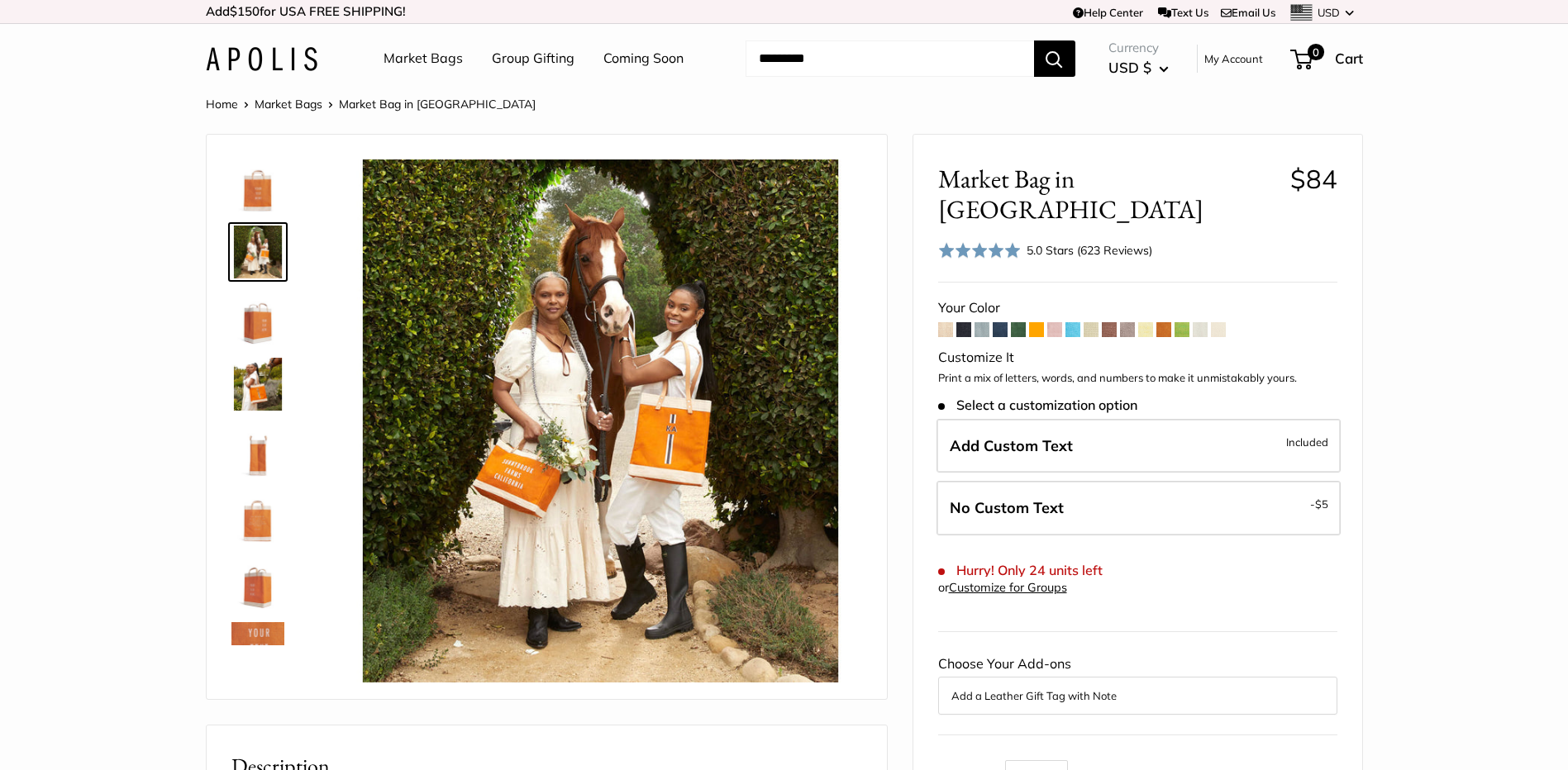
click at [268, 380] on img at bounding box center [258, 384] width 53 height 53
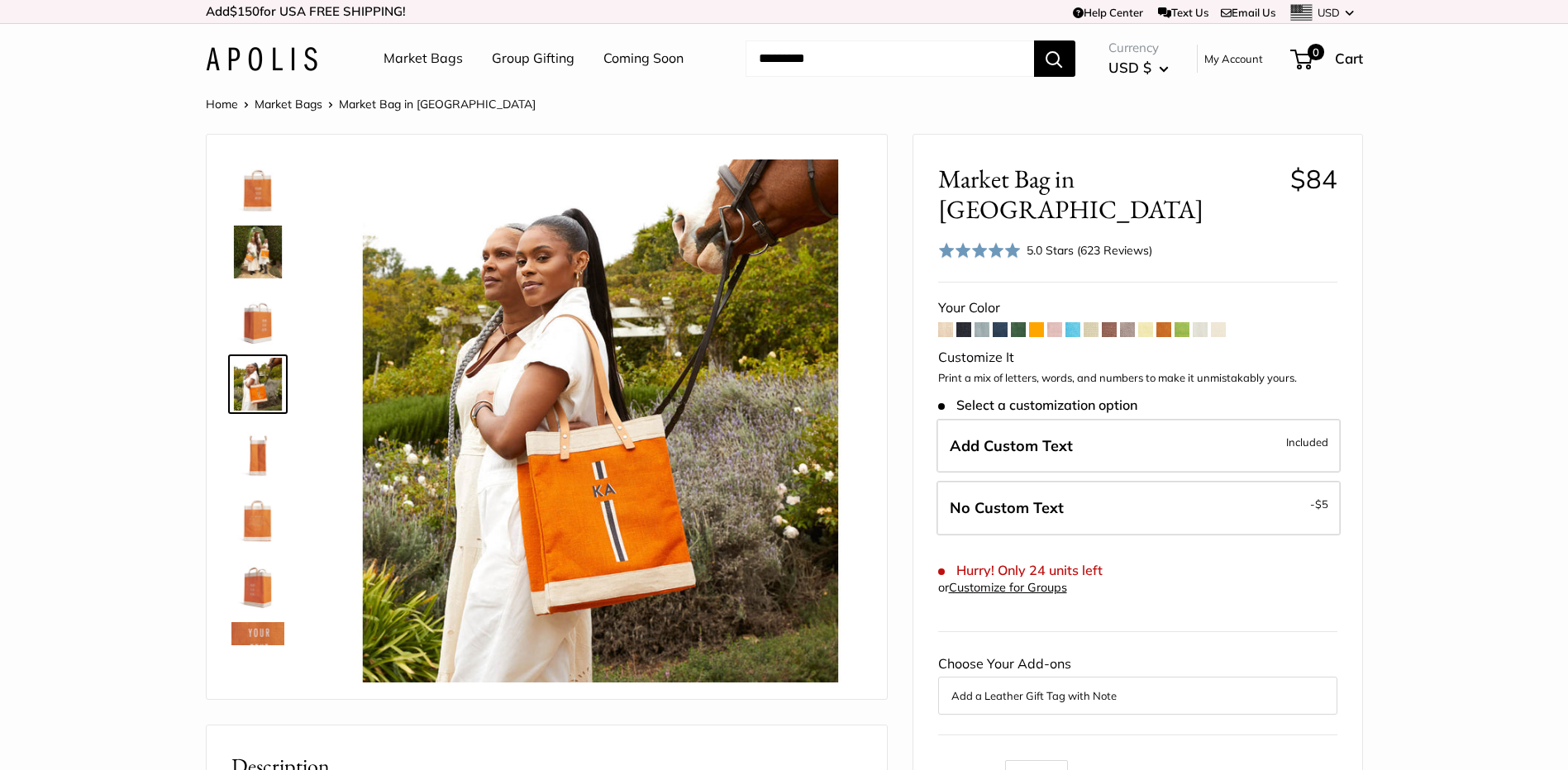
click at [267, 380] on img at bounding box center [258, 384] width 53 height 53
